Goal: Navigation & Orientation: Find specific page/section

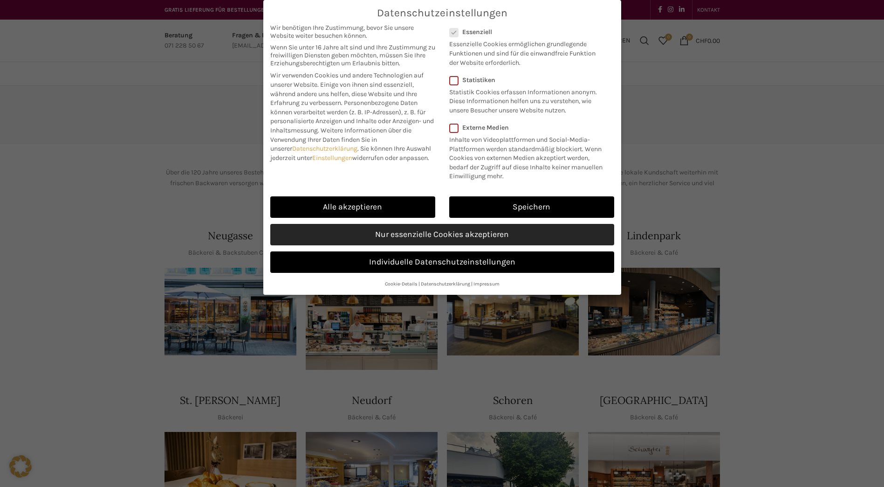
click at [411, 237] on link "Nur essenzielle Cookies akzeptieren" at bounding box center [442, 234] width 344 height 21
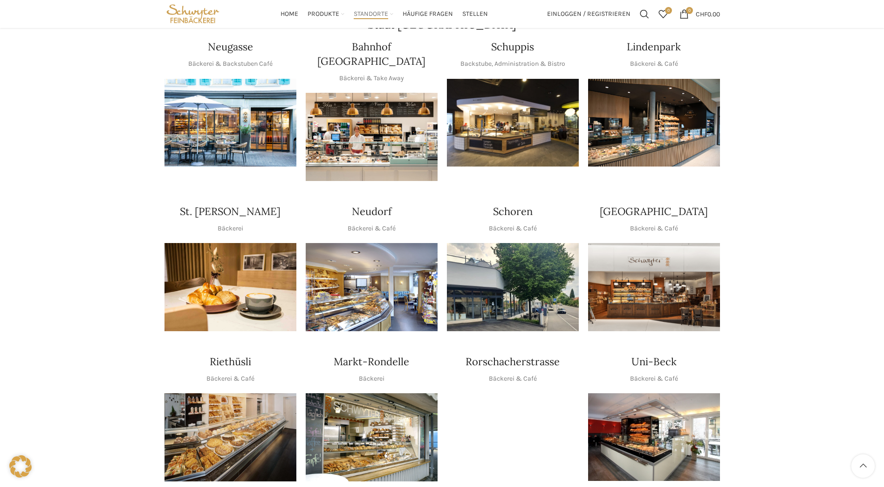
scroll to position [186, 0]
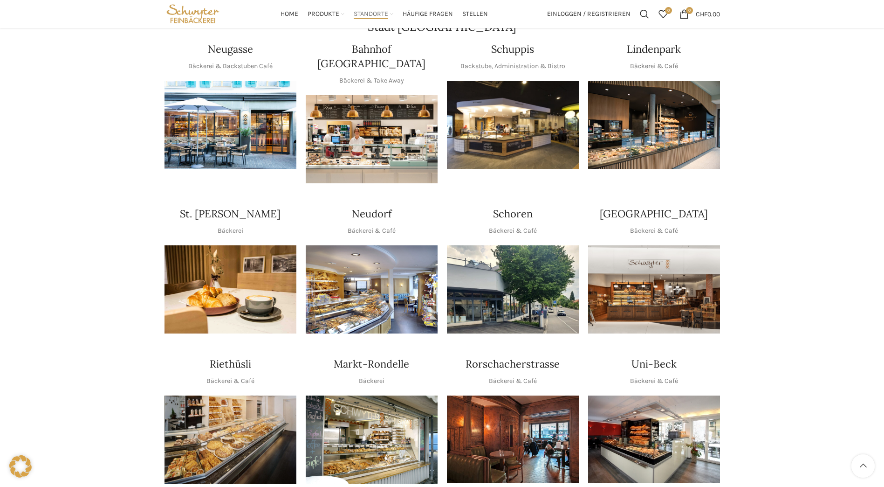
click at [230, 264] on img "1 / 1" at bounding box center [231, 289] width 132 height 88
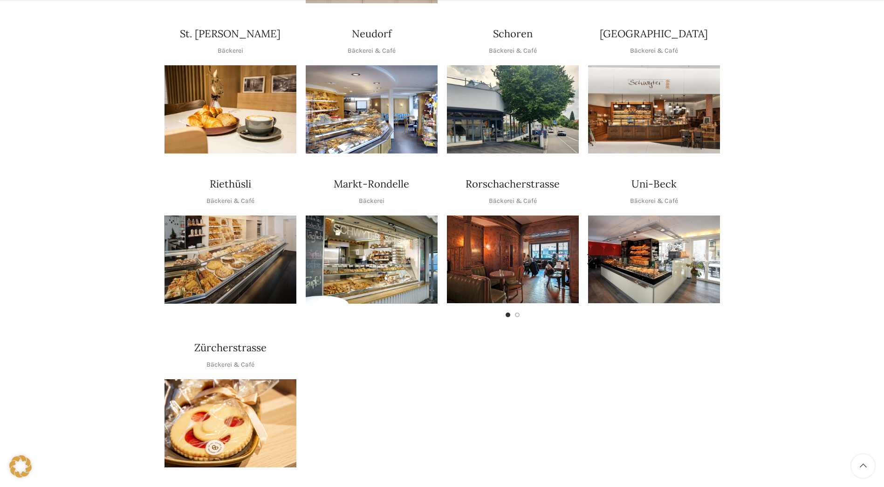
scroll to position [419, 0]
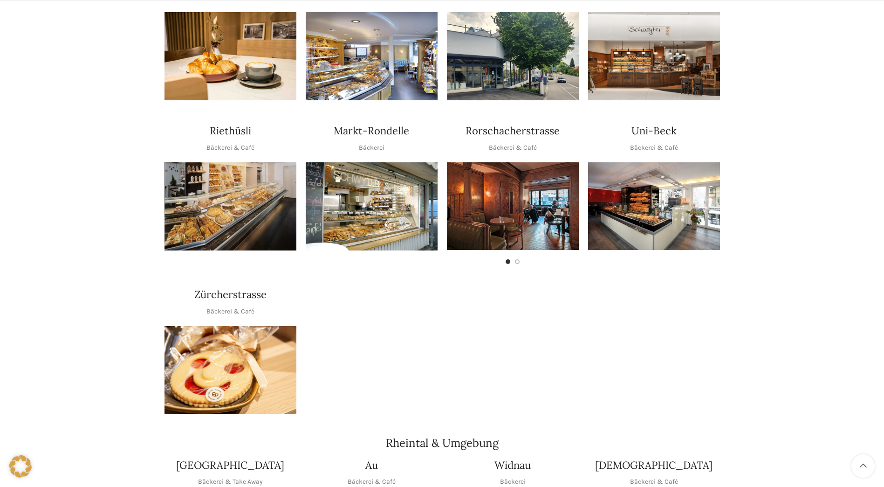
click at [226, 371] on img "1 / 1" at bounding box center [231, 370] width 132 height 88
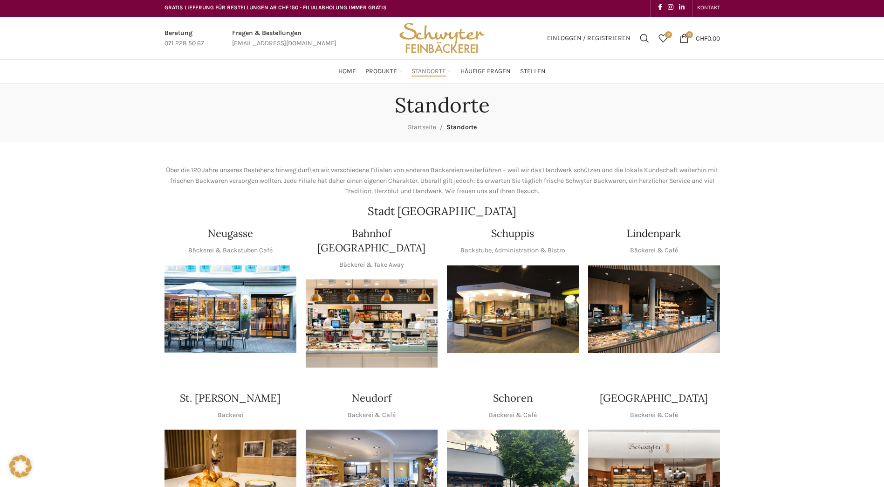
scroll to position [0, 0]
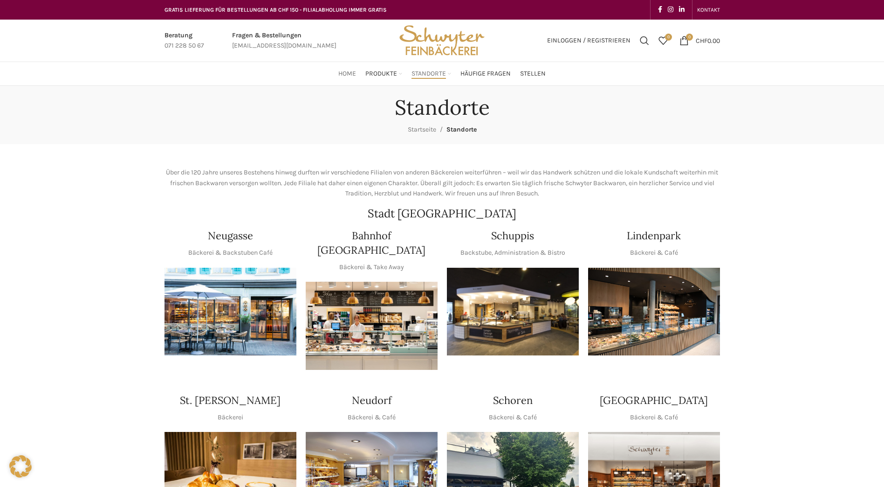
click at [352, 73] on span "Home" at bounding box center [347, 73] width 18 height 9
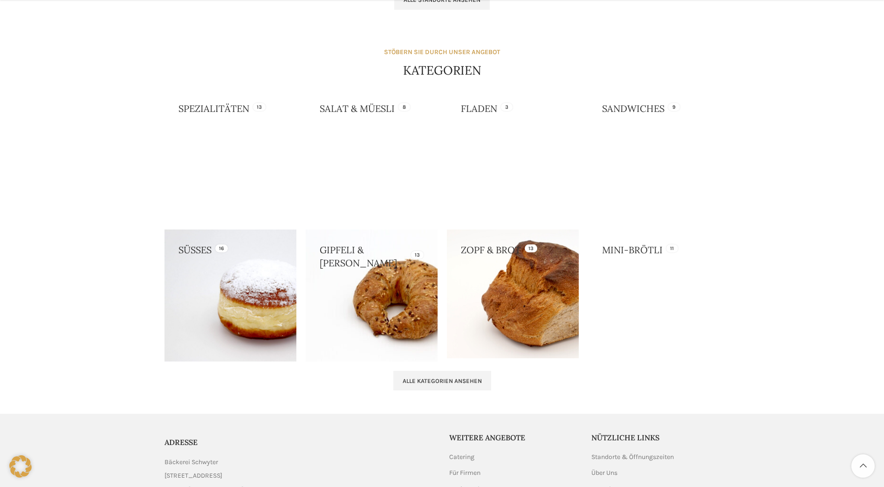
scroll to position [788, 0]
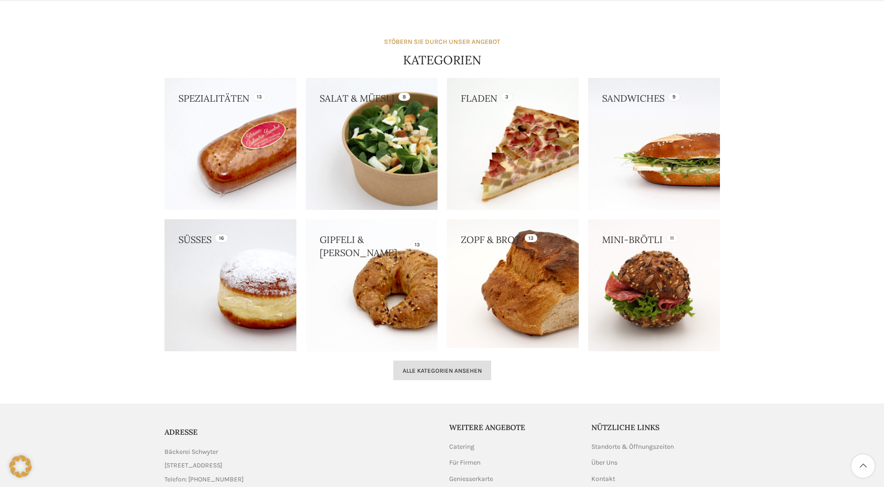
click at [481, 370] on span "Alle Kategorien ansehen" at bounding box center [442, 370] width 79 height 7
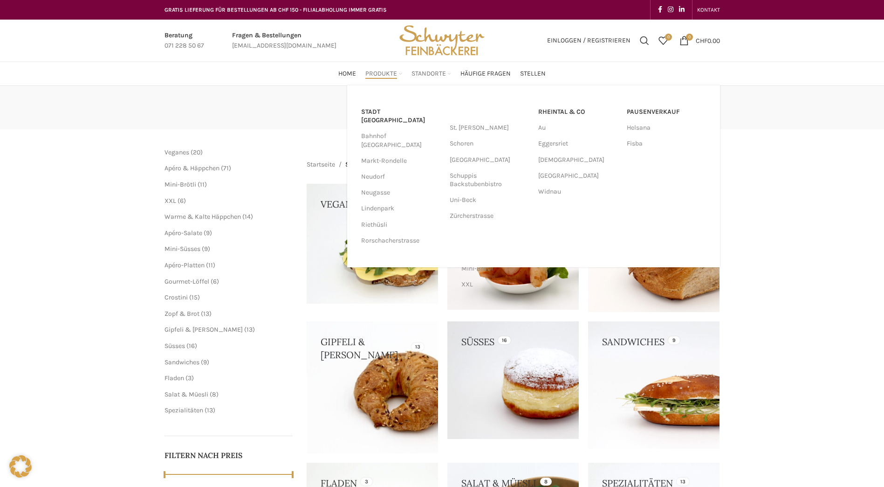
click at [437, 74] on span "Standorte" at bounding box center [429, 73] width 34 height 9
